Goal: Task Accomplishment & Management: Manage account settings

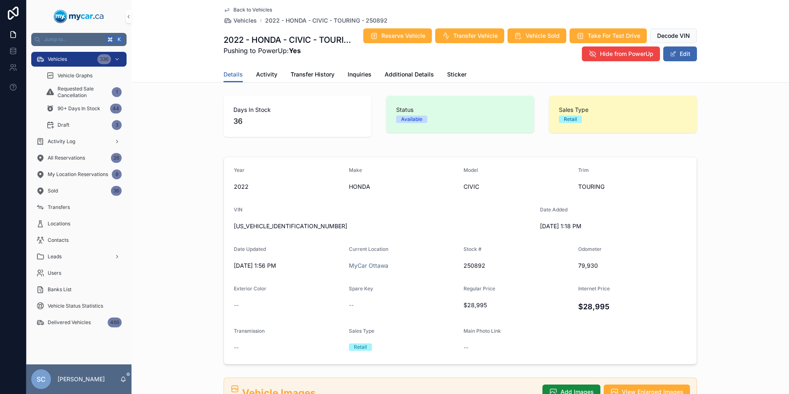
scroll to position [626, 0]
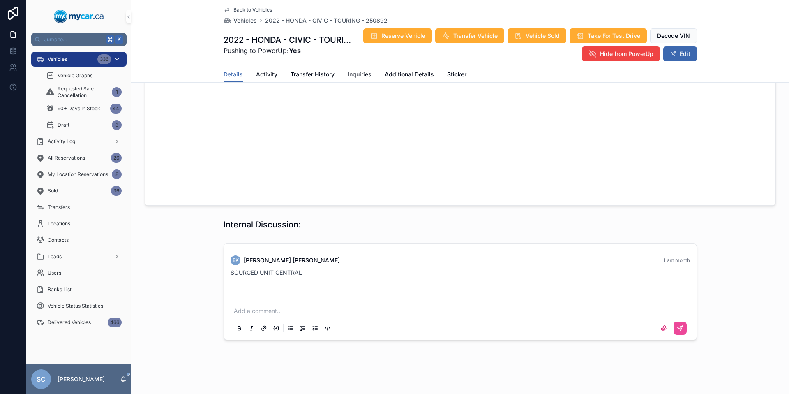
click at [74, 58] on div "Vehicles 336" at bounding box center [78, 59] width 85 height 13
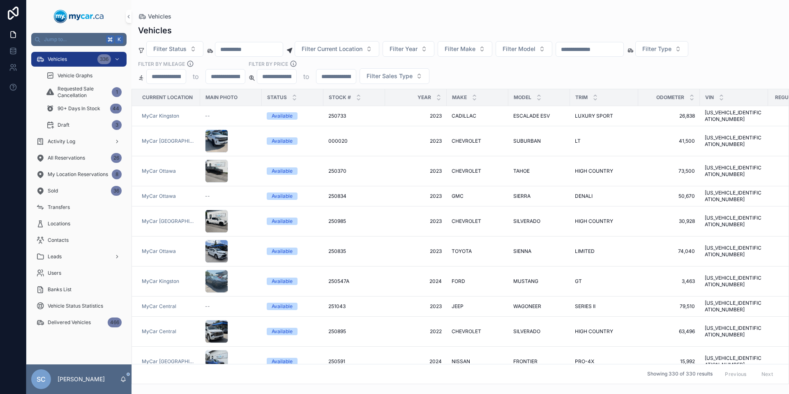
click at [600, 47] on input "scrollable content" at bounding box center [589, 50] width 67 height 12
type input "******"
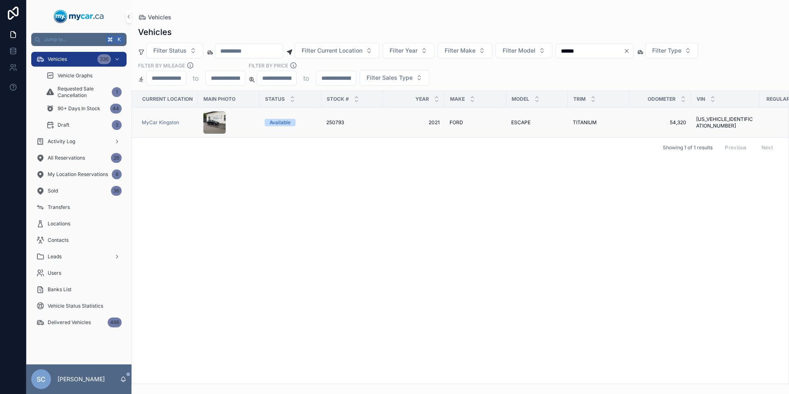
scroll to position [0, 3]
click at [283, 125] on div "Available" at bounding box center [277, 122] width 21 height 7
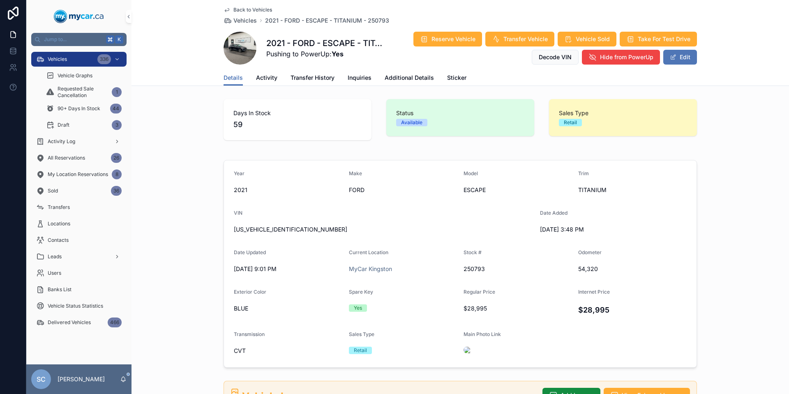
click at [686, 56] on button "Edit" at bounding box center [680, 57] width 34 height 15
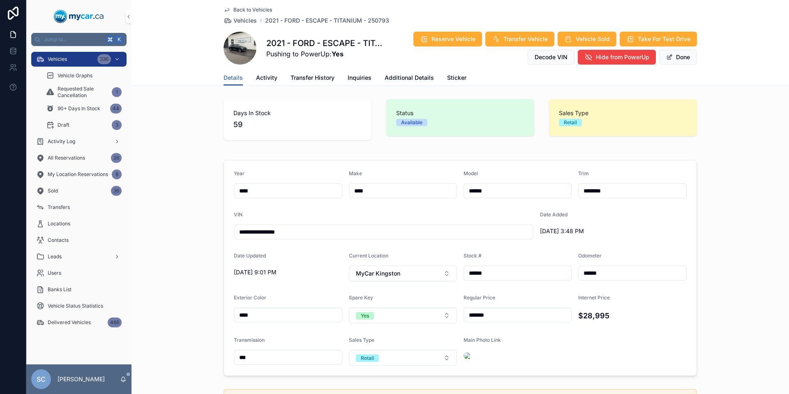
click at [413, 122] on div "Available" at bounding box center [411, 122] width 21 height 7
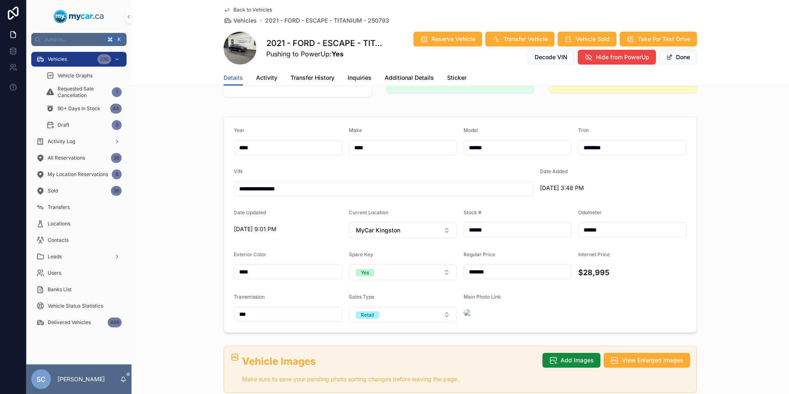
scroll to position [45, 0]
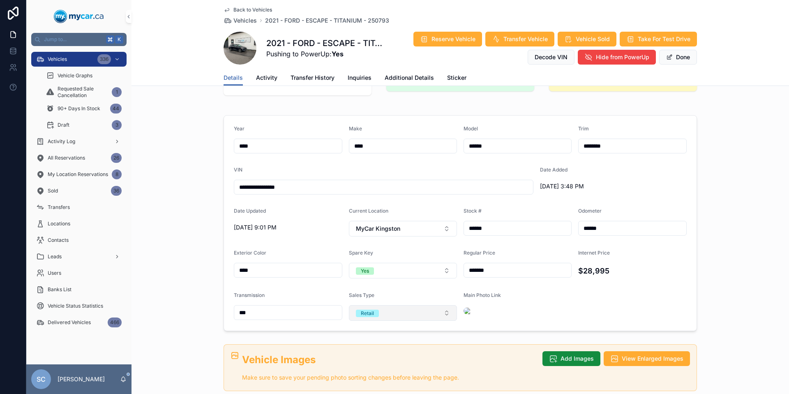
click at [411, 309] on button "Retail" at bounding box center [403, 313] width 108 height 16
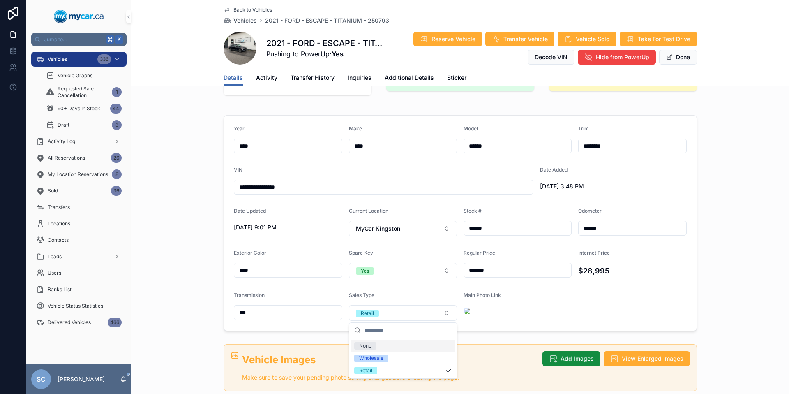
click at [387, 344] on div "None" at bounding box center [403, 345] width 104 height 12
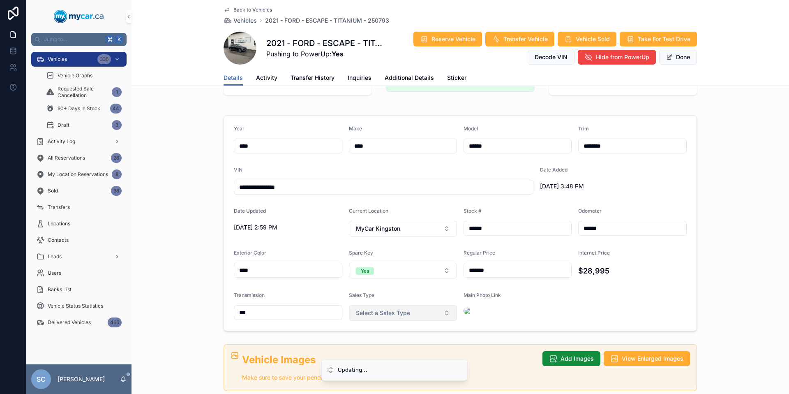
click at [438, 312] on button "Select a Sales Type" at bounding box center [403, 313] width 108 height 16
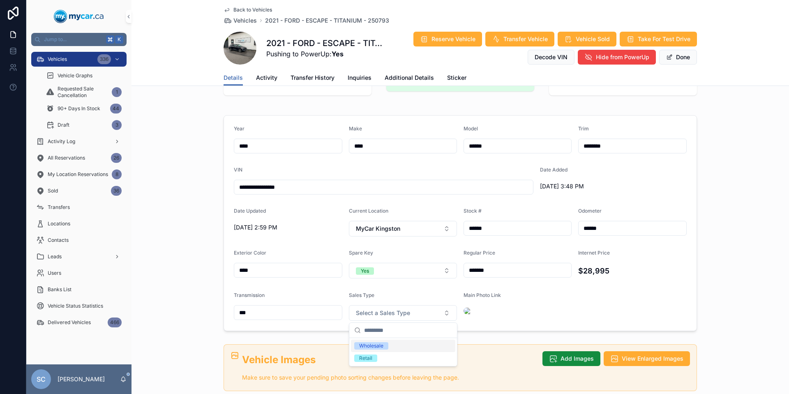
click at [505, 314] on div "scrollable content" at bounding box center [518, 311] width 108 height 12
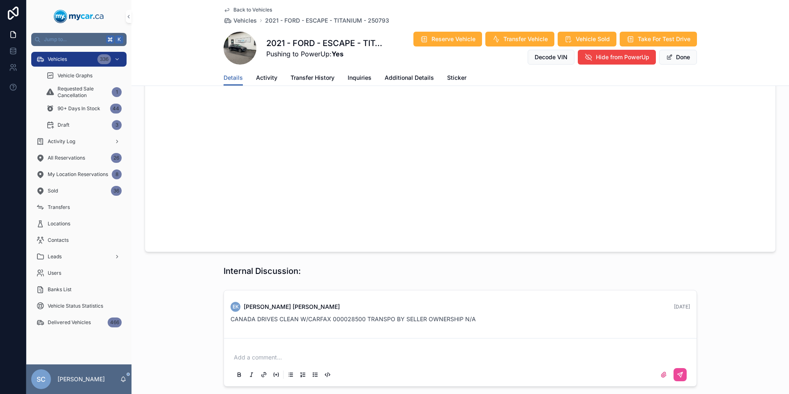
scroll to position [646, 0]
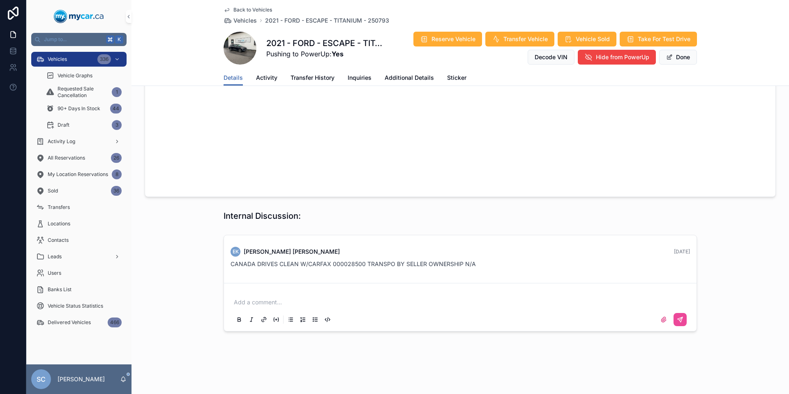
click at [308, 305] on p "scrollable content" at bounding box center [462, 302] width 456 height 8
click at [679, 319] on icon "scrollable content" at bounding box center [680, 319] width 5 height 5
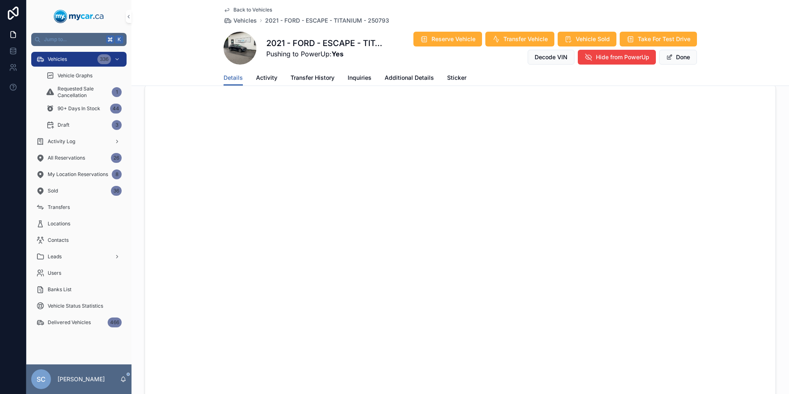
scroll to position [0, 0]
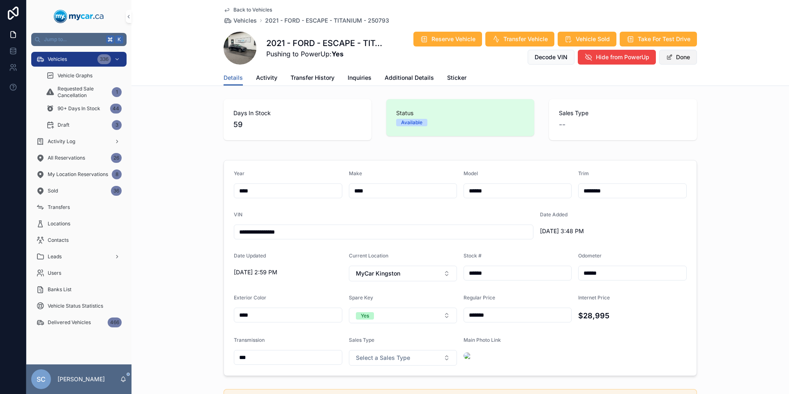
click at [678, 58] on button "Done" at bounding box center [678, 57] width 38 height 15
